Goal: Information Seeking & Learning: Compare options

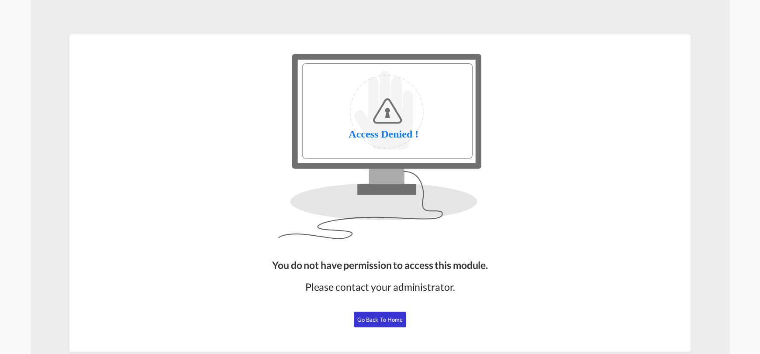
click at [390, 323] on button "Go Back to Home" at bounding box center [380, 320] width 52 height 16
